Goal: Task Accomplishment & Management: Manage account settings

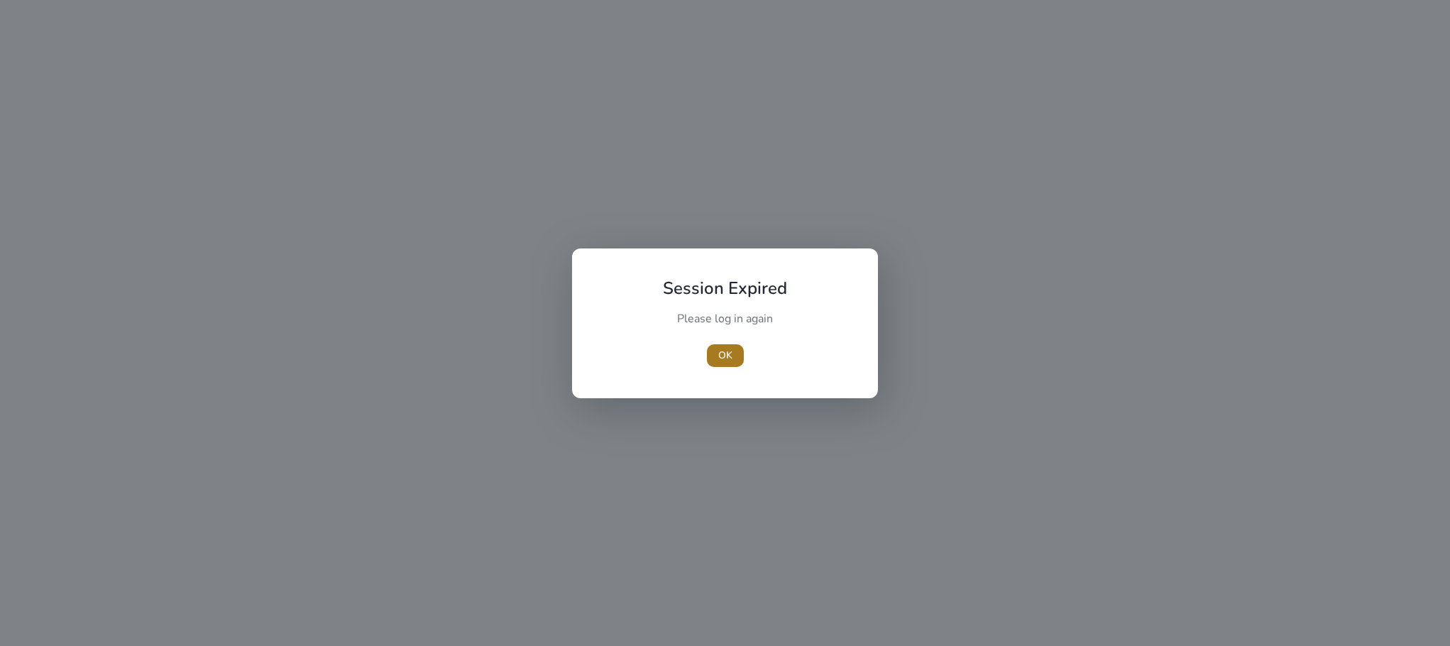
click at [718, 350] on span "OK" at bounding box center [725, 355] width 14 height 15
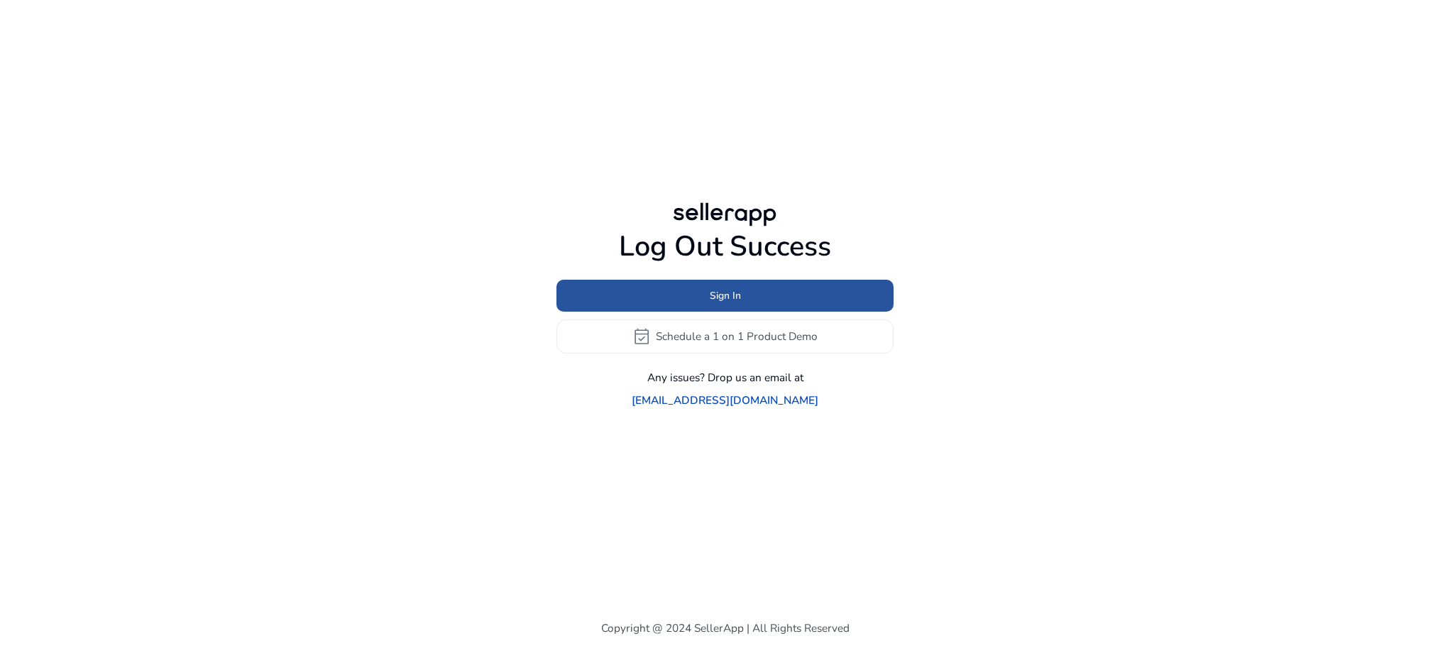
click at [757, 312] on span at bounding box center [725, 295] width 337 height 34
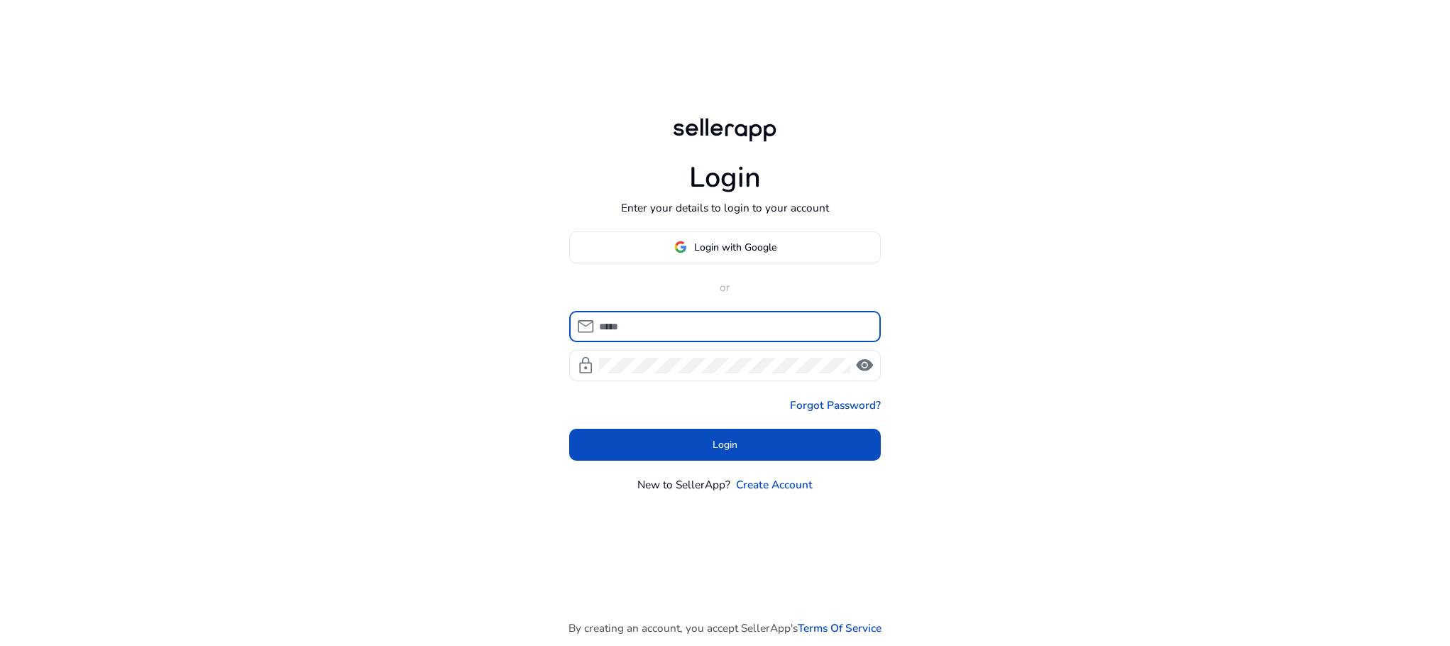
type input "**********"
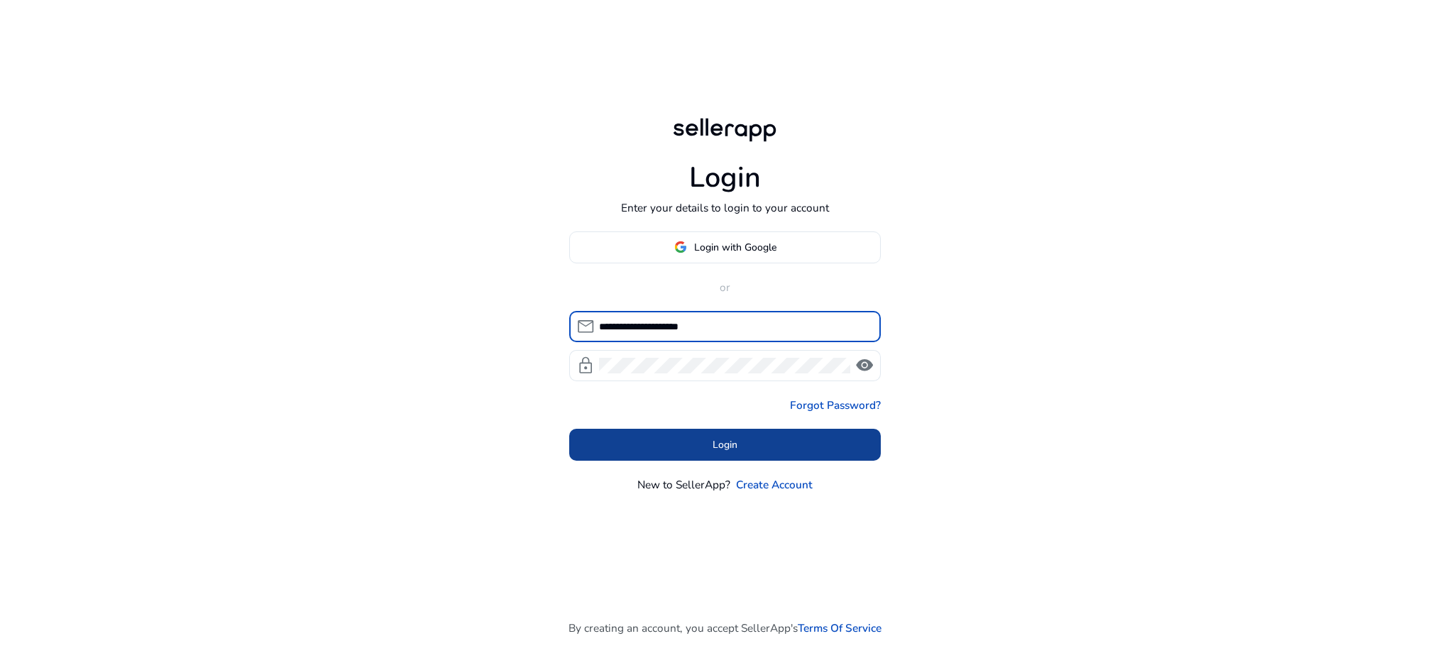
click at [735, 447] on span "Login" at bounding box center [725, 444] width 25 height 15
